Goal: Information Seeking & Learning: Check status

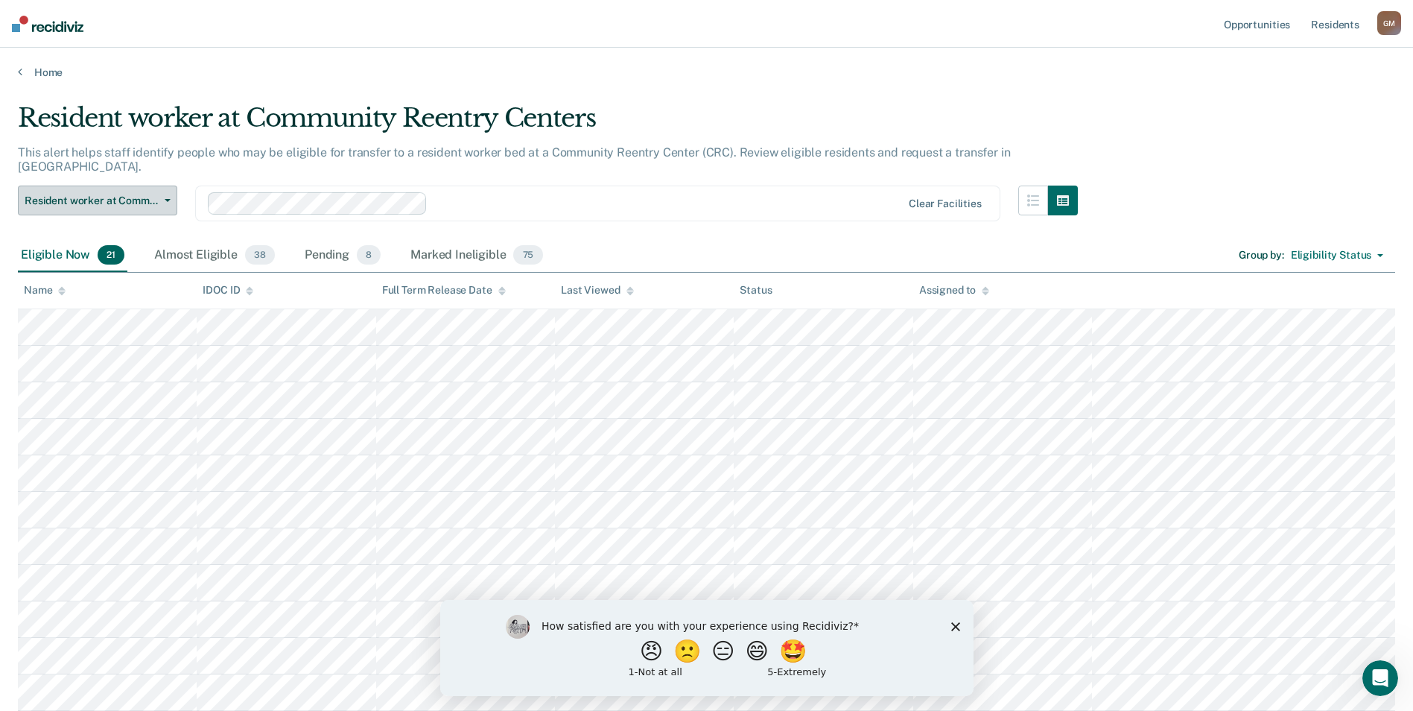
click at [122, 194] on span "Resident worker at Community Reentry Centers" at bounding box center [92, 200] width 134 height 13
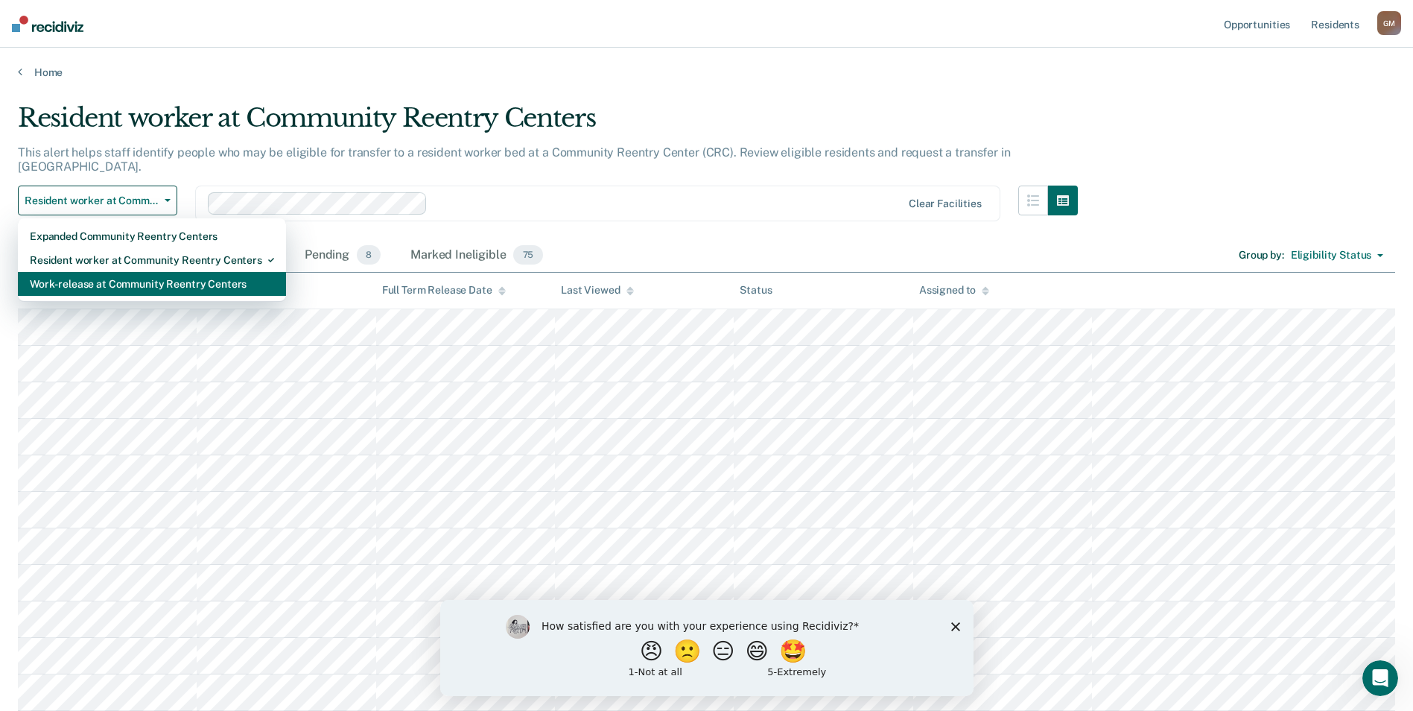
click at [121, 272] on div "Work-release at Community Reentry Centers" at bounding box center [152, 284] width 244 height 24
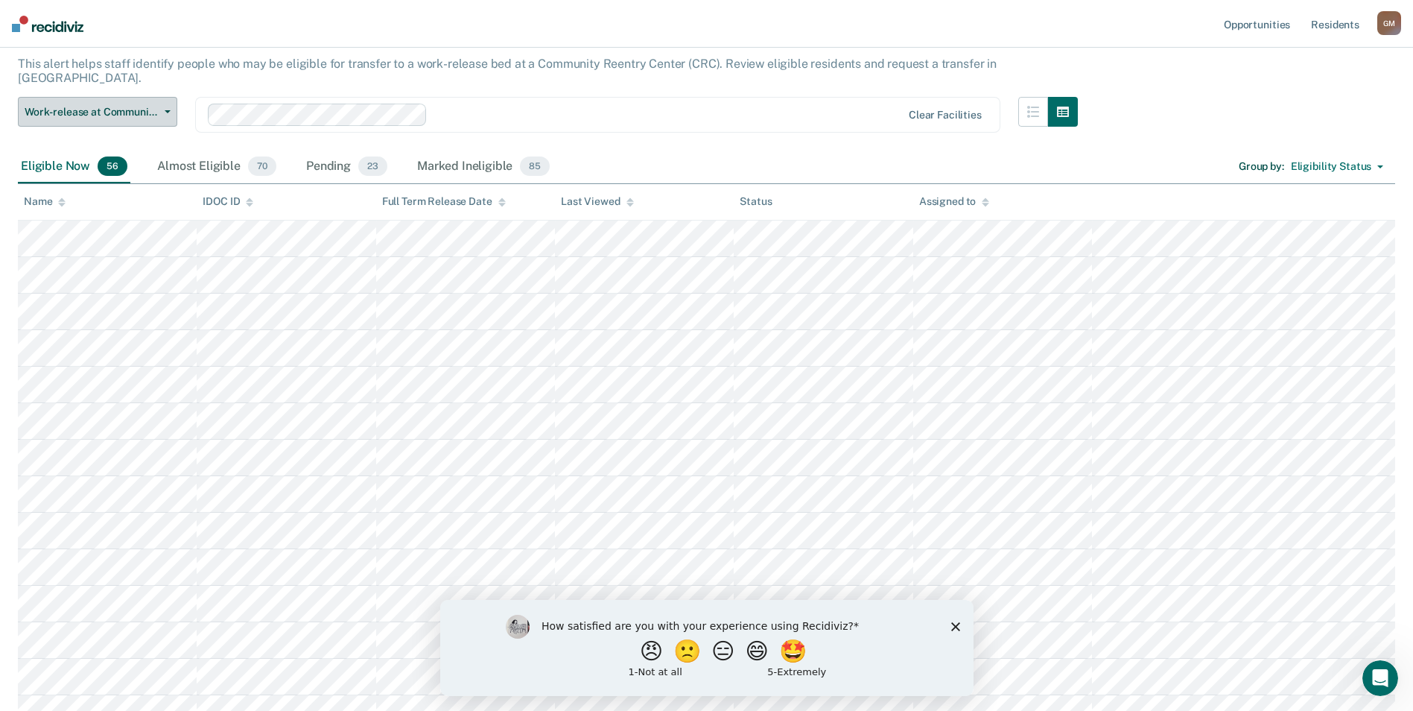
scroll to position [224, 0]
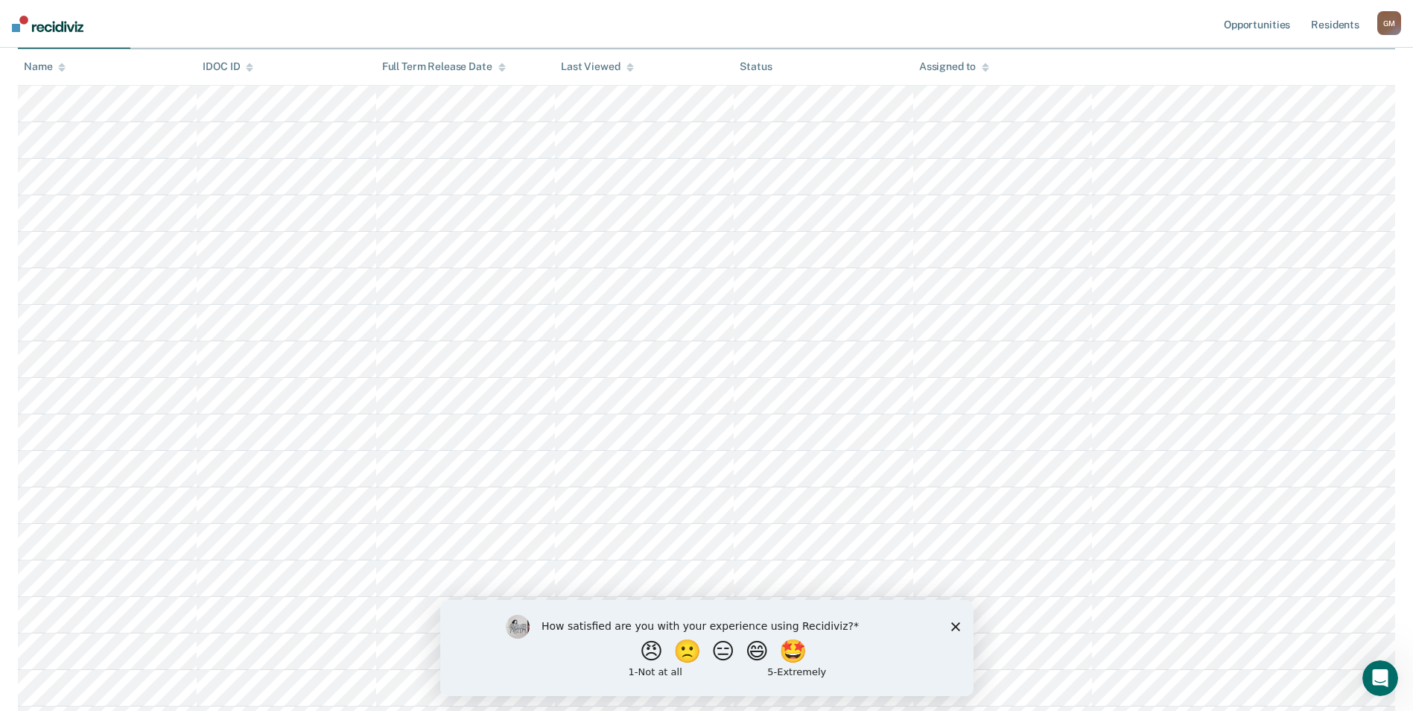
click at [951, 621] on polygon "Close survey" at bounding box center [955, 625] width 9 height 9
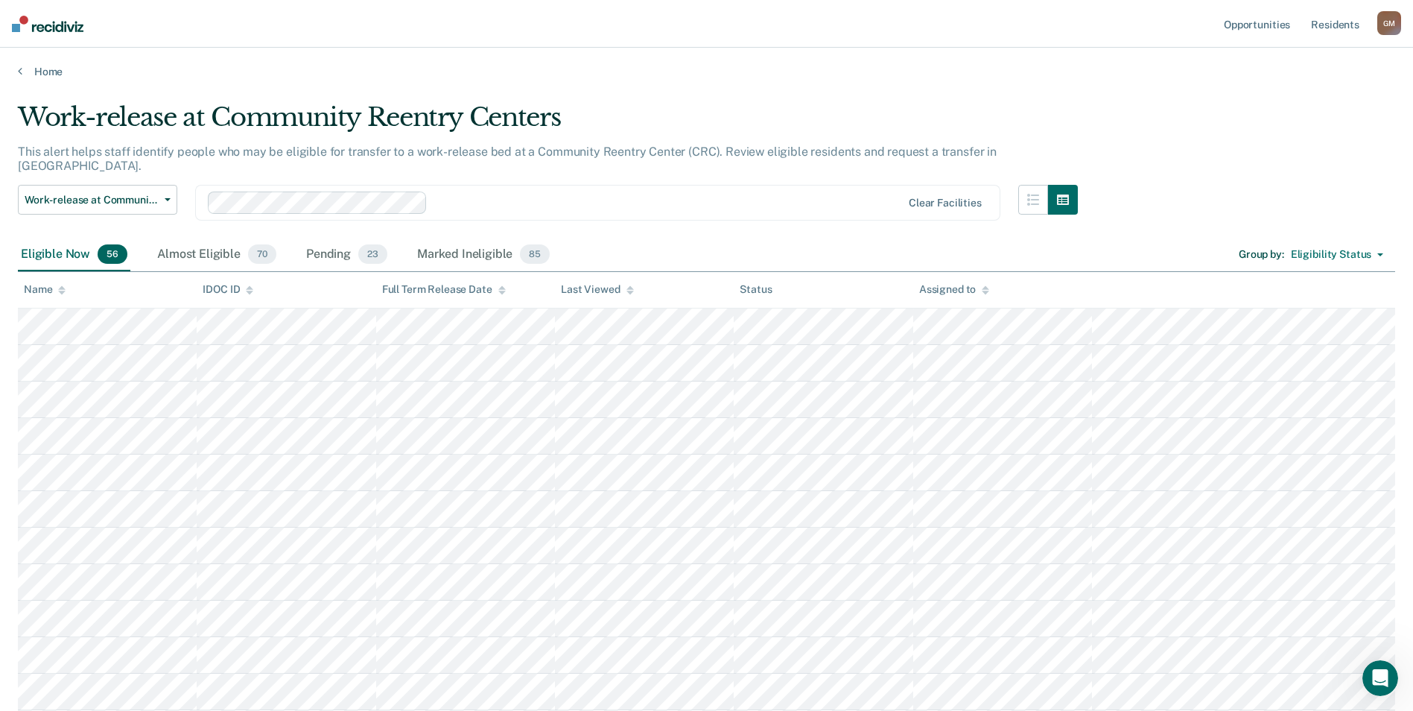
scroll to position [0, 0]
click at [220, 239] on div "Almost Eligible 70" at bounding box center [216, 255] width 125 height 33
click at [215, 244] on div "Almost Eligible 70" at bounding box center [216, 255] width 125 height 33
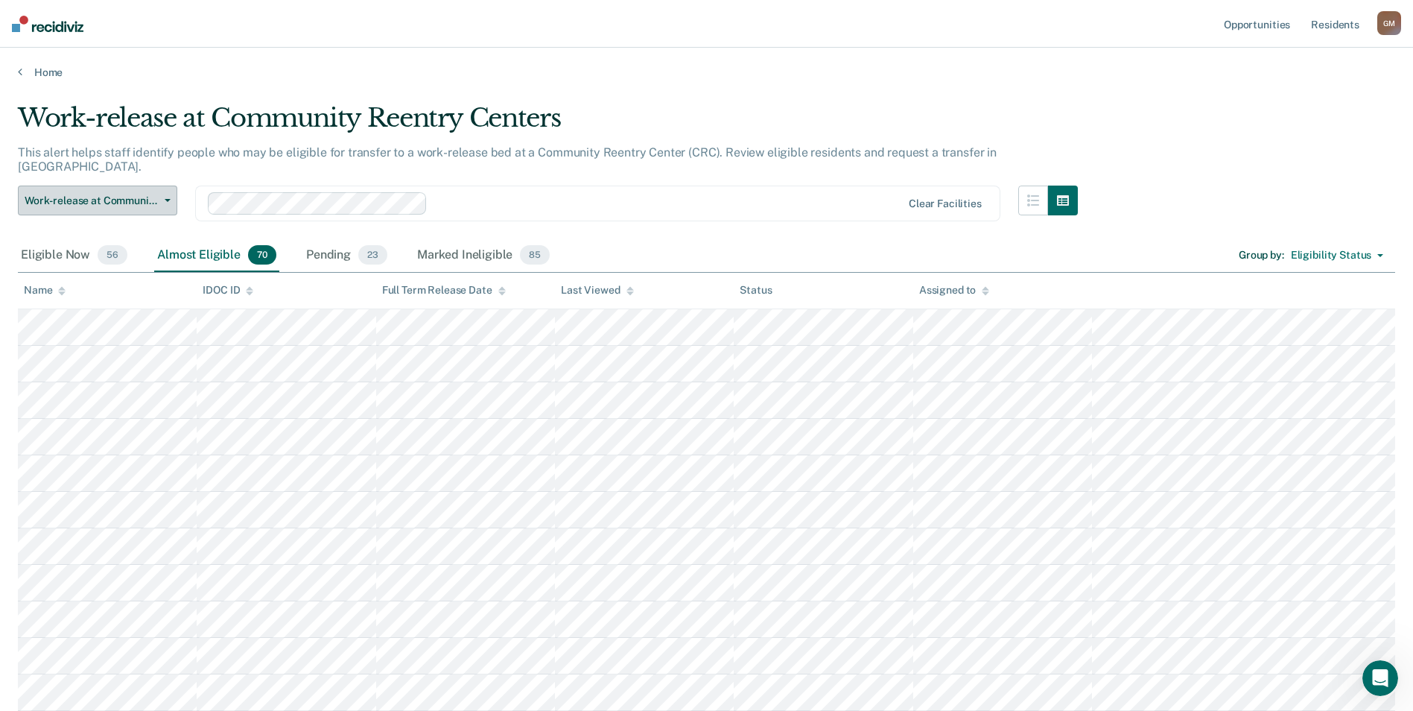
click at [120, 194] on span "Work-release at Community Reentry Centers" at bounding box center [92, 200] width 134 height 13
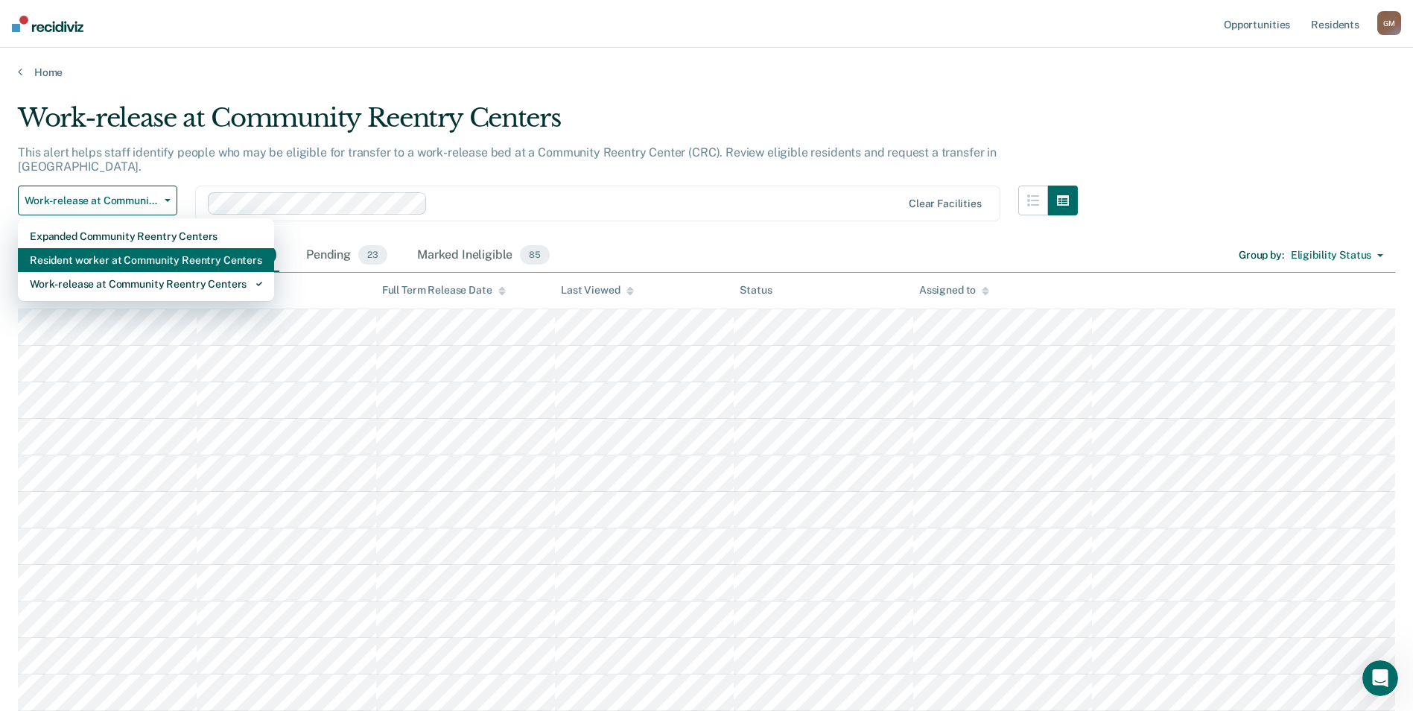
click at [113, 248] on div "Resident worker at Community Reentry Centers" at bounding box center [146, 260] width 232 height 24
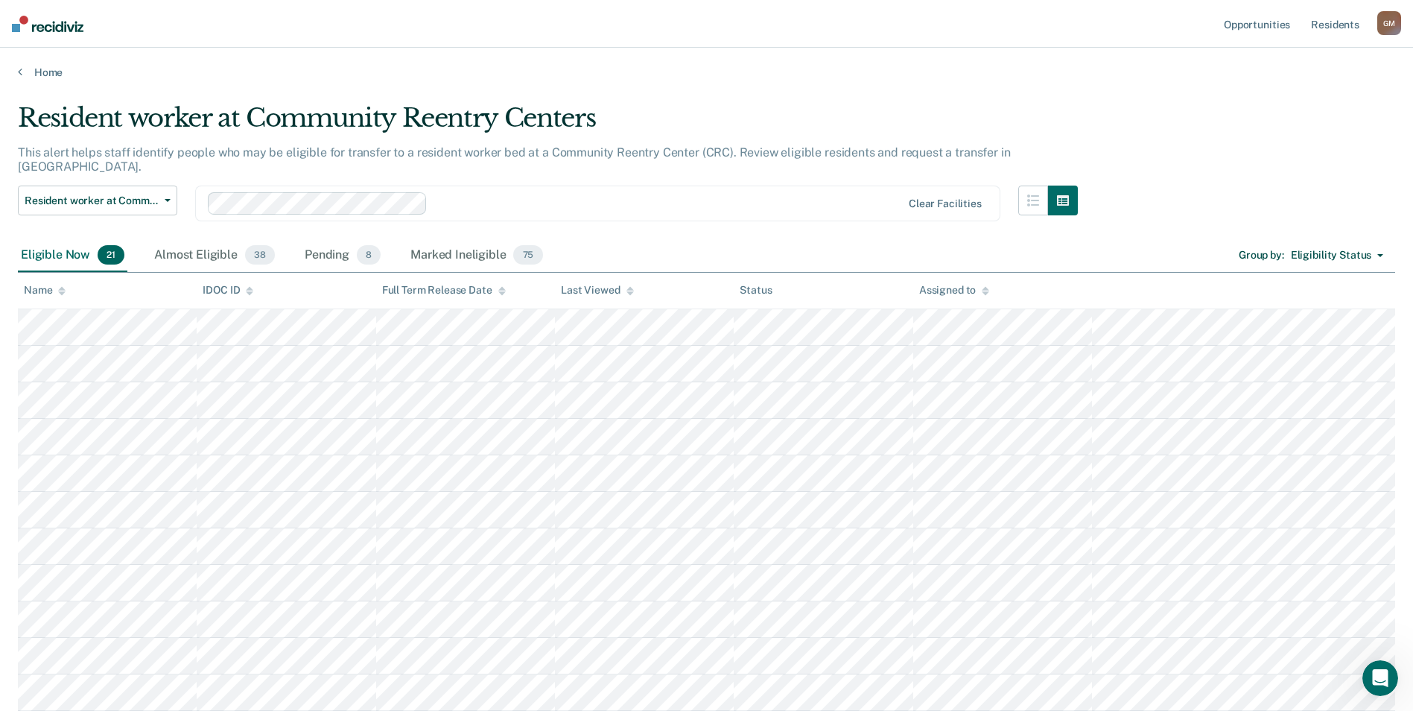
click at [1344, 249] on div "Eligibility Status" at bounding box center [1331, 255] width 80 height 13
click at [1330, 181] on div "Resident worker at Community Reentry Centers This alert helps staff identify pe…" at bounding box center [707, 587] width 1378 height 969
click at [212, 239] on div "Almost Eligible 38" at bounding box center [214, 255] width 127 height 33
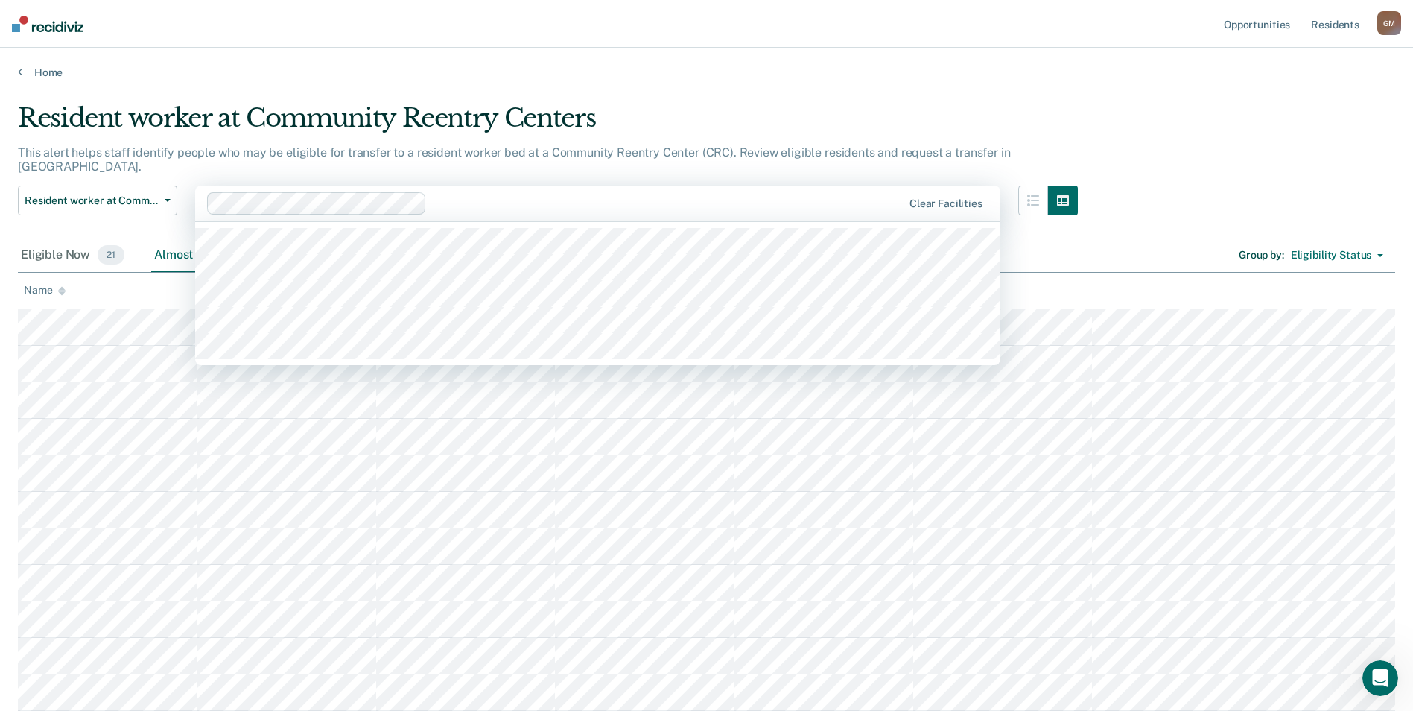
click at [525, 194] on div at bounding box center [667, 202] width 469 height 17
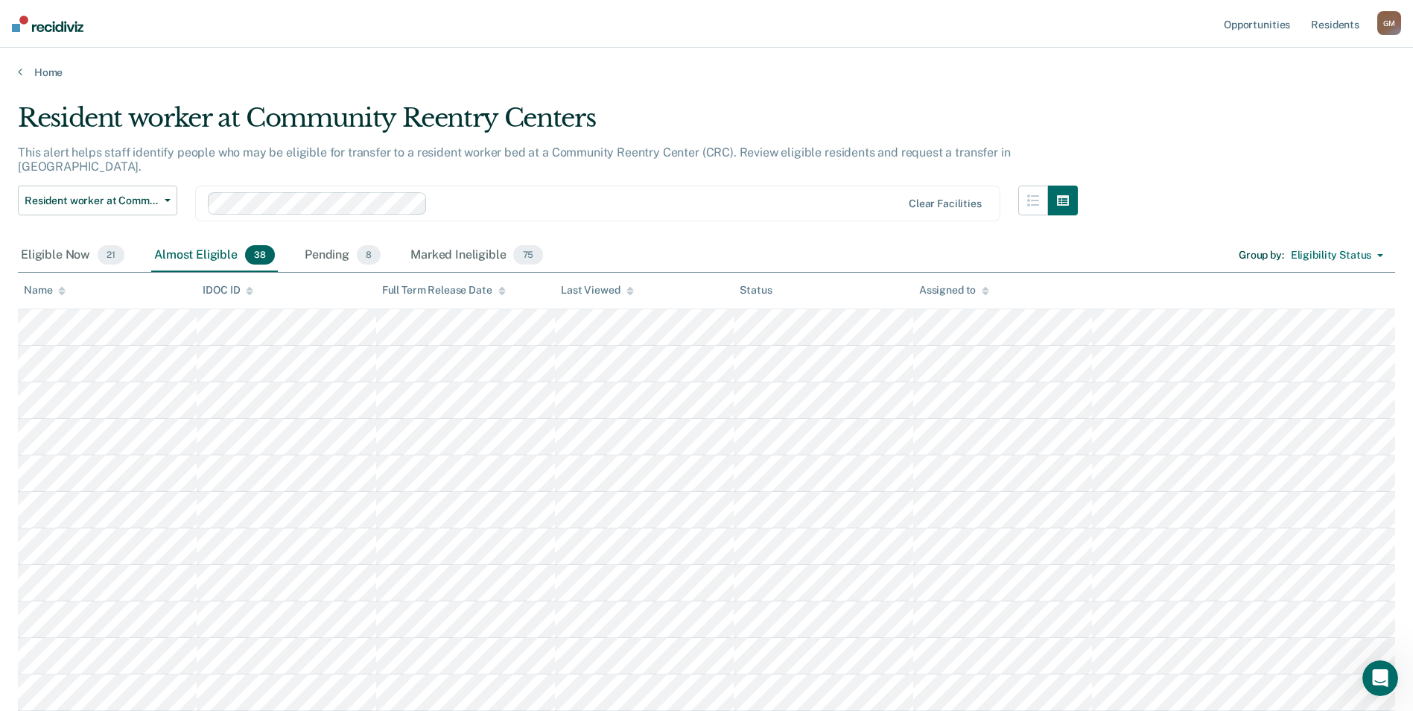
click at [520, 194] on div at bounding box center [668, 202] width 468 height 17
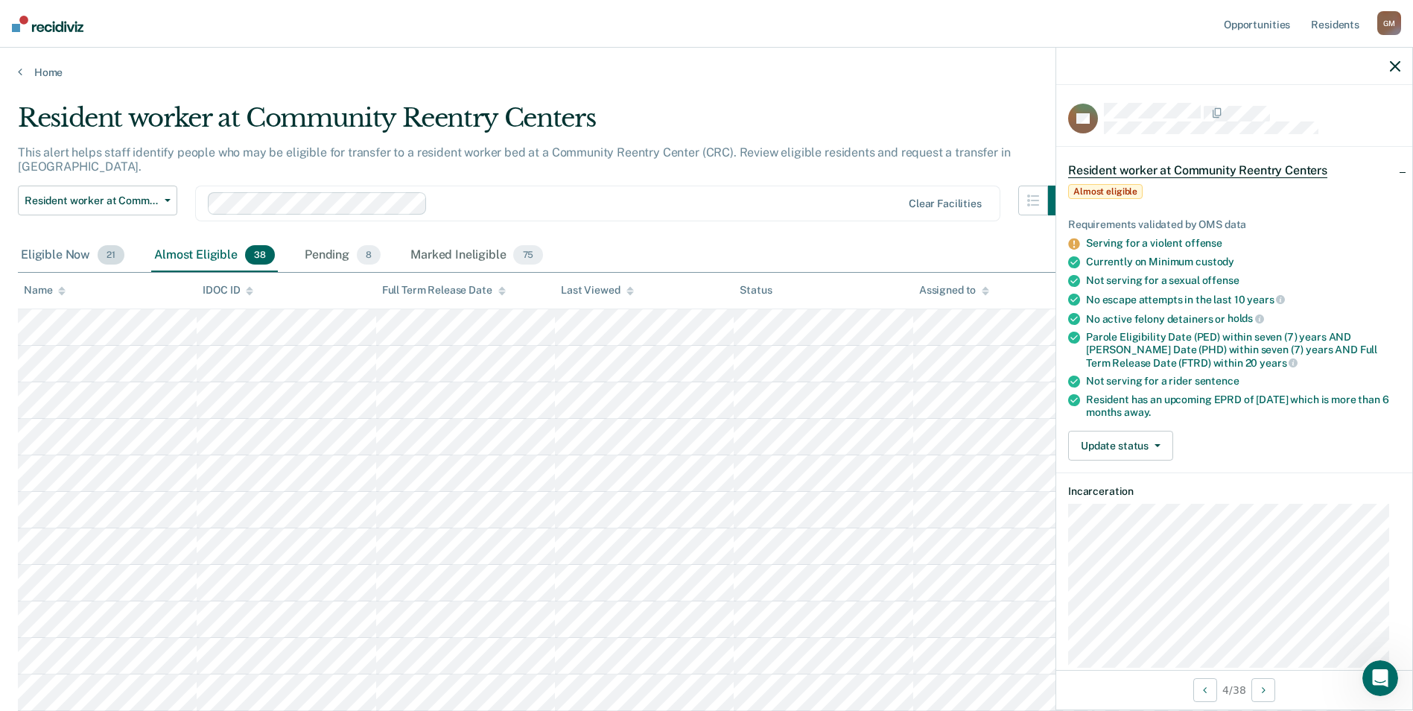
click at [47, 240] on div "Eligible Now 21" at bounding box center [73, 255] width 110 height 33
click at [1397, 67] on icon "button" at bounding box center [1395, 66] width 10 height 10
